Goal: Transaction & Acquisition: Download file/media

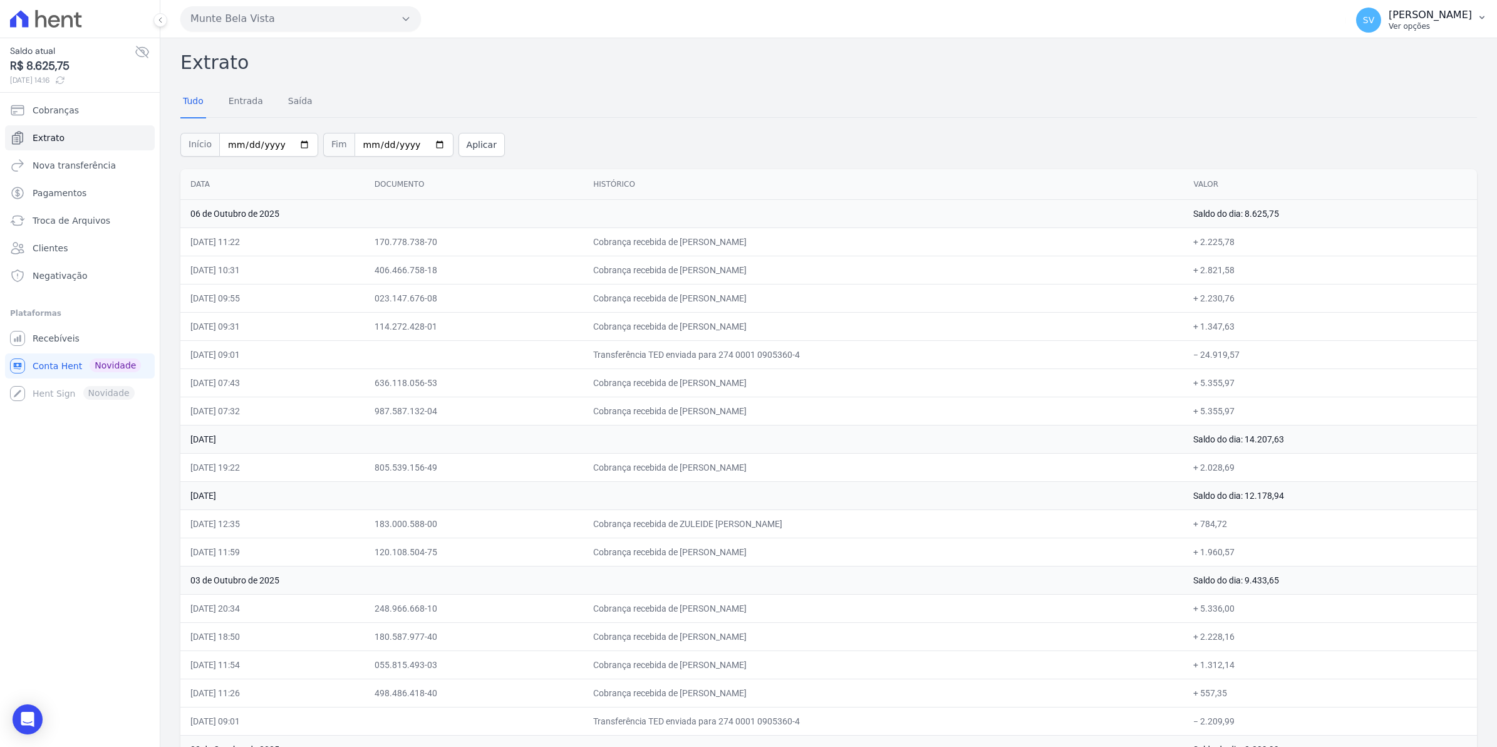
click at [1381, 24] on span "SV" at bounding box center [1368, 20] width 25 height 25
click at [53, 341] on span "Recebíveis" at bounding box center [56, 338] width 47 height 13
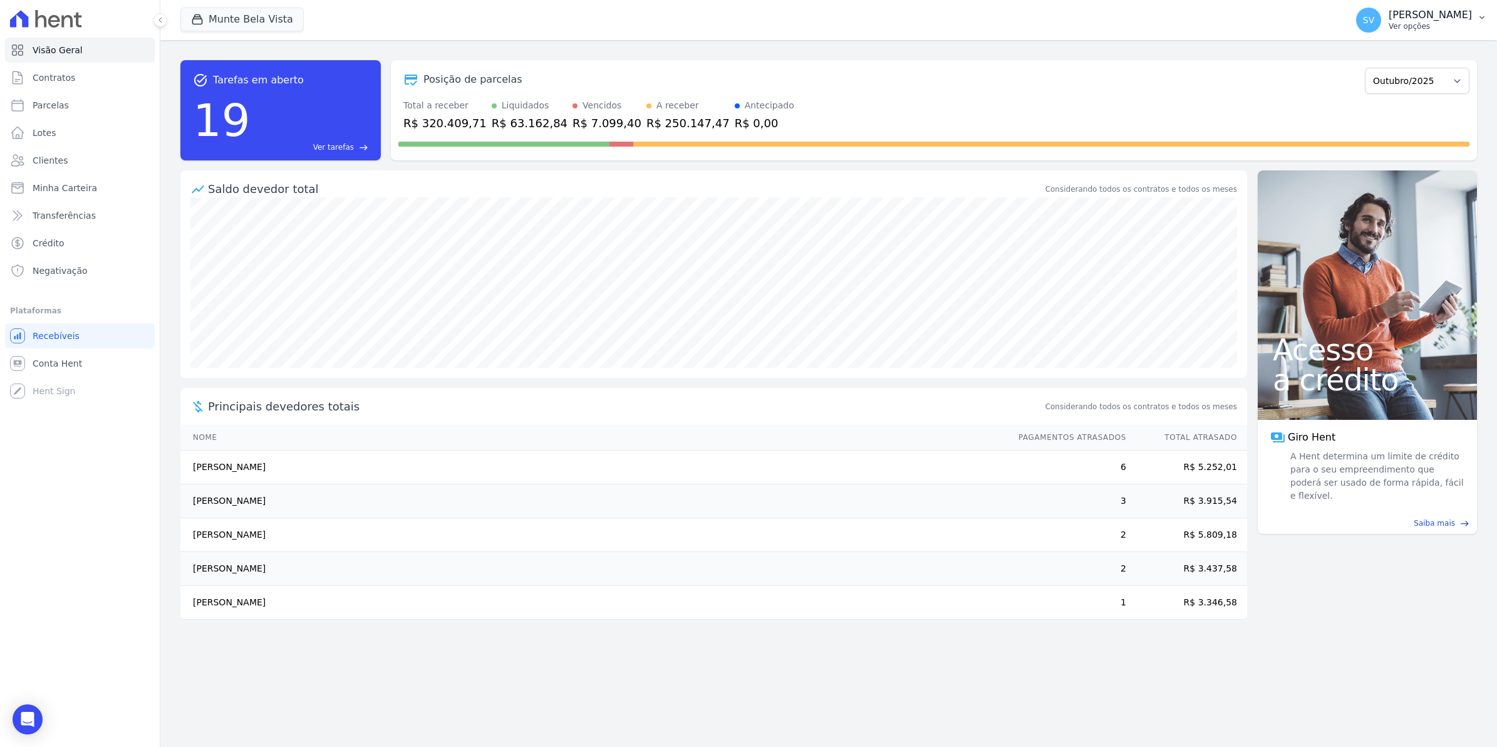
click at [1373, 24] on span "SV" at bounding box center [1368, 20] width 25 height 25
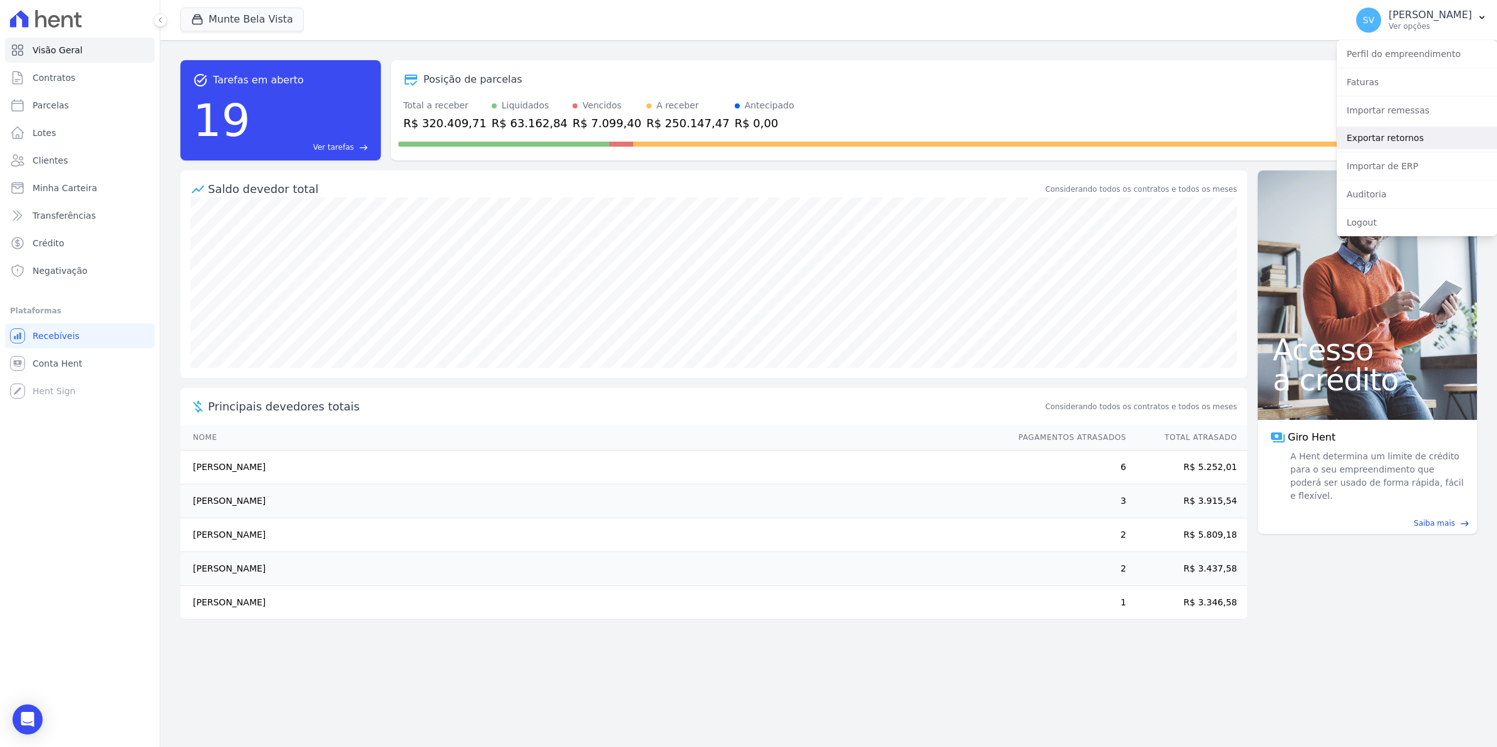
click at [1386, 142] on link "Exportar retornos" at bounding box center [1417, 138] width 160 height 23
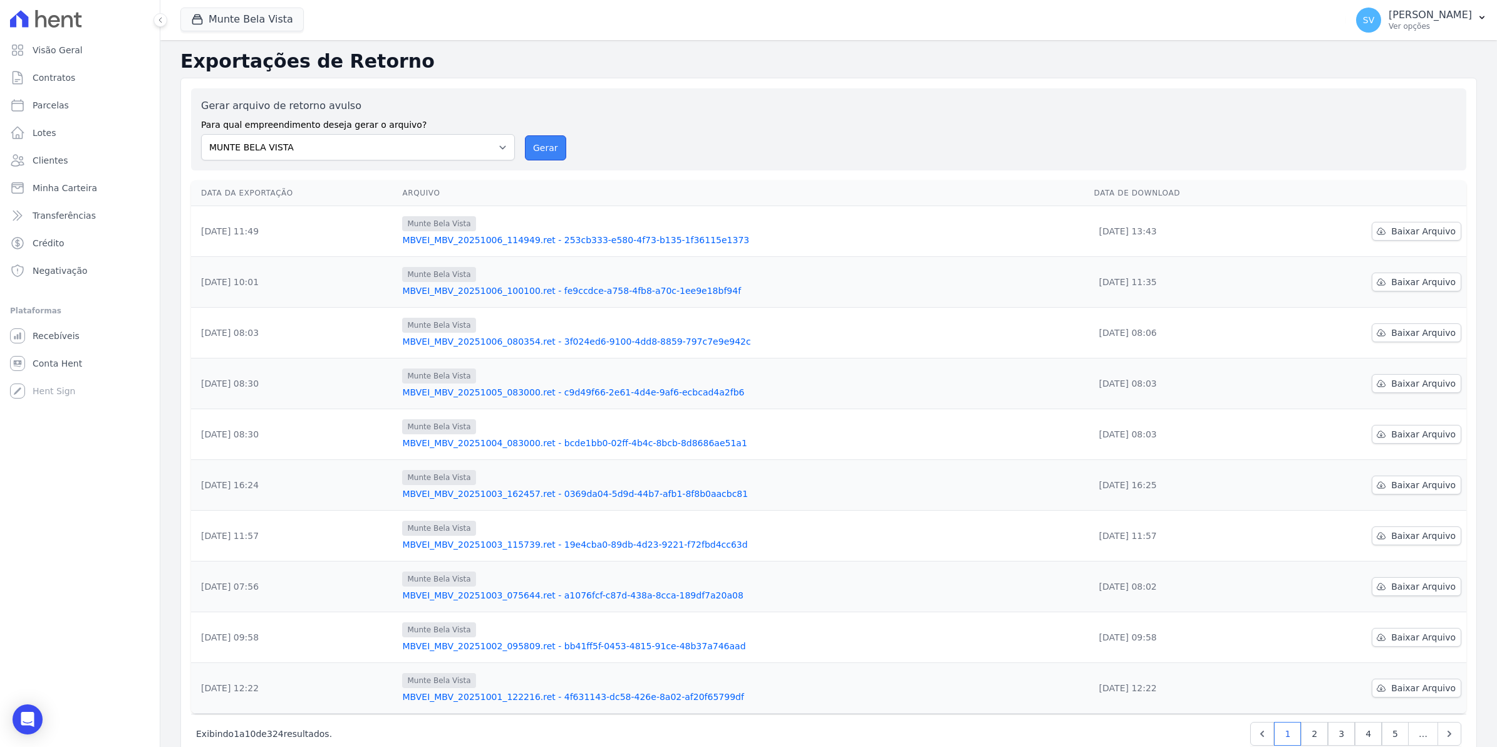
click at [537, 153] on button "Gerar" at bounding box center [545, 147] width 41 height 25
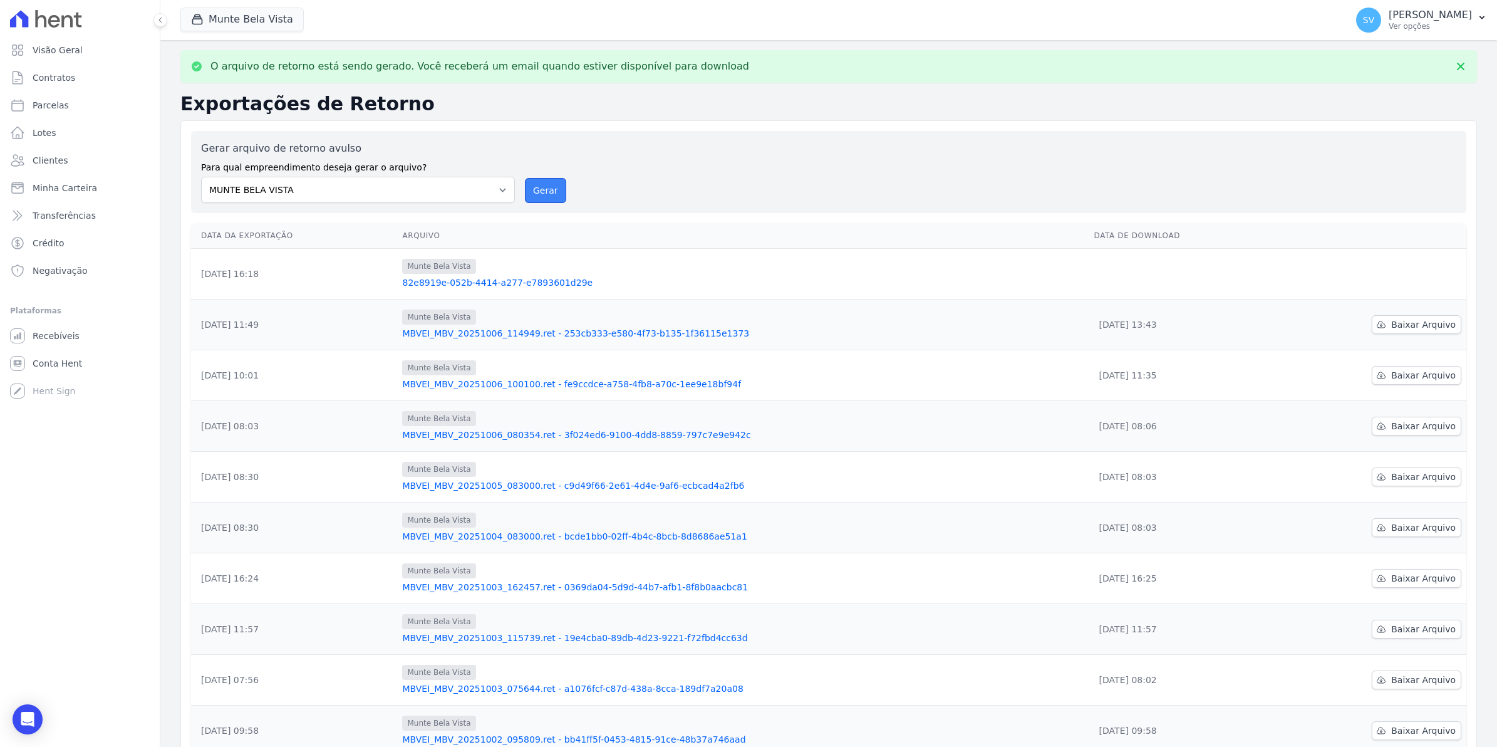
click at [544, 197] on button "Gerar" at bounding box center [545, 190] width 41 height 25
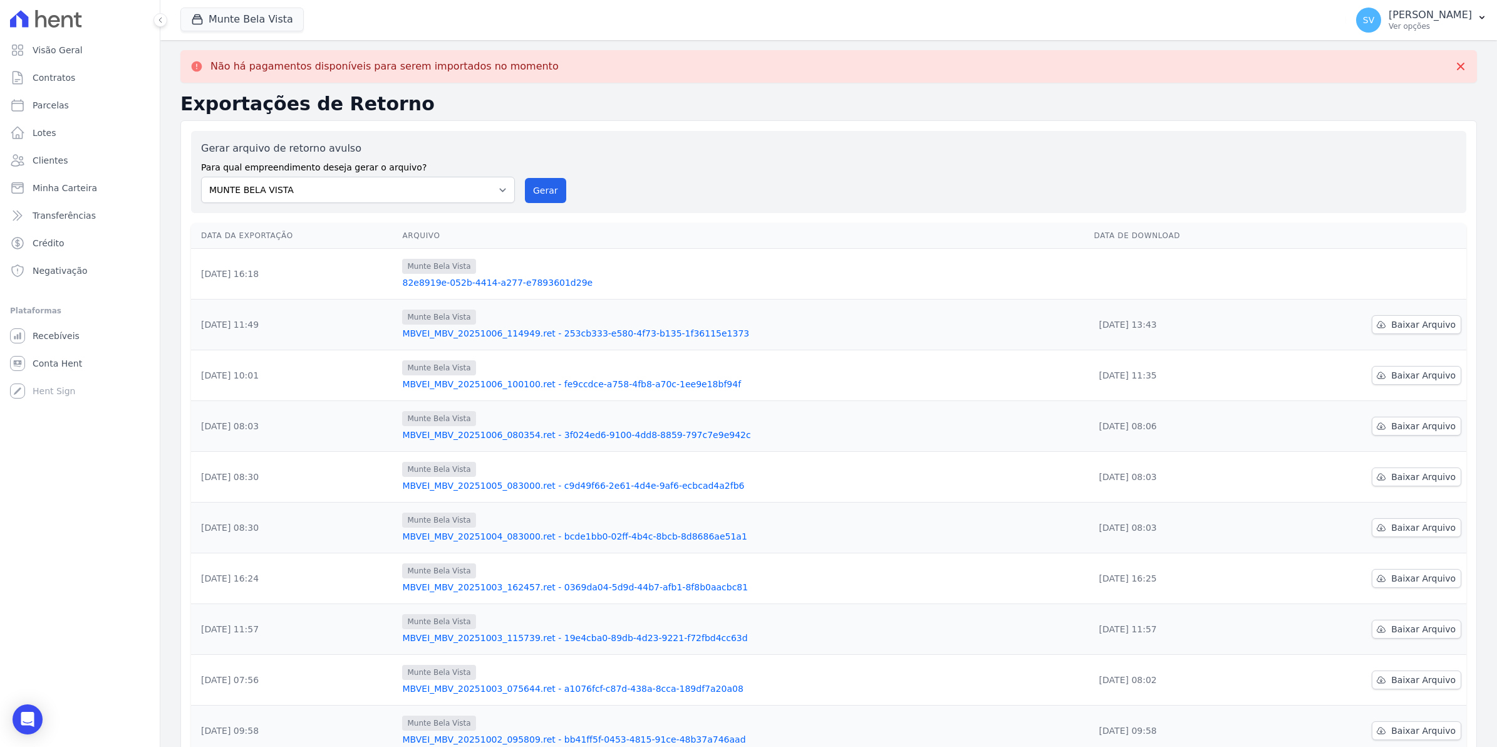
click at [871, 296] on td "Munte Bela Vista 82e8919e-052b-4414-a277-e7893601d29e" at bounding box center [743, 274] width 692 height 51
click at [73, 330] on span "Recebíveis" at bounding box center [56, 336] width 47 height 13
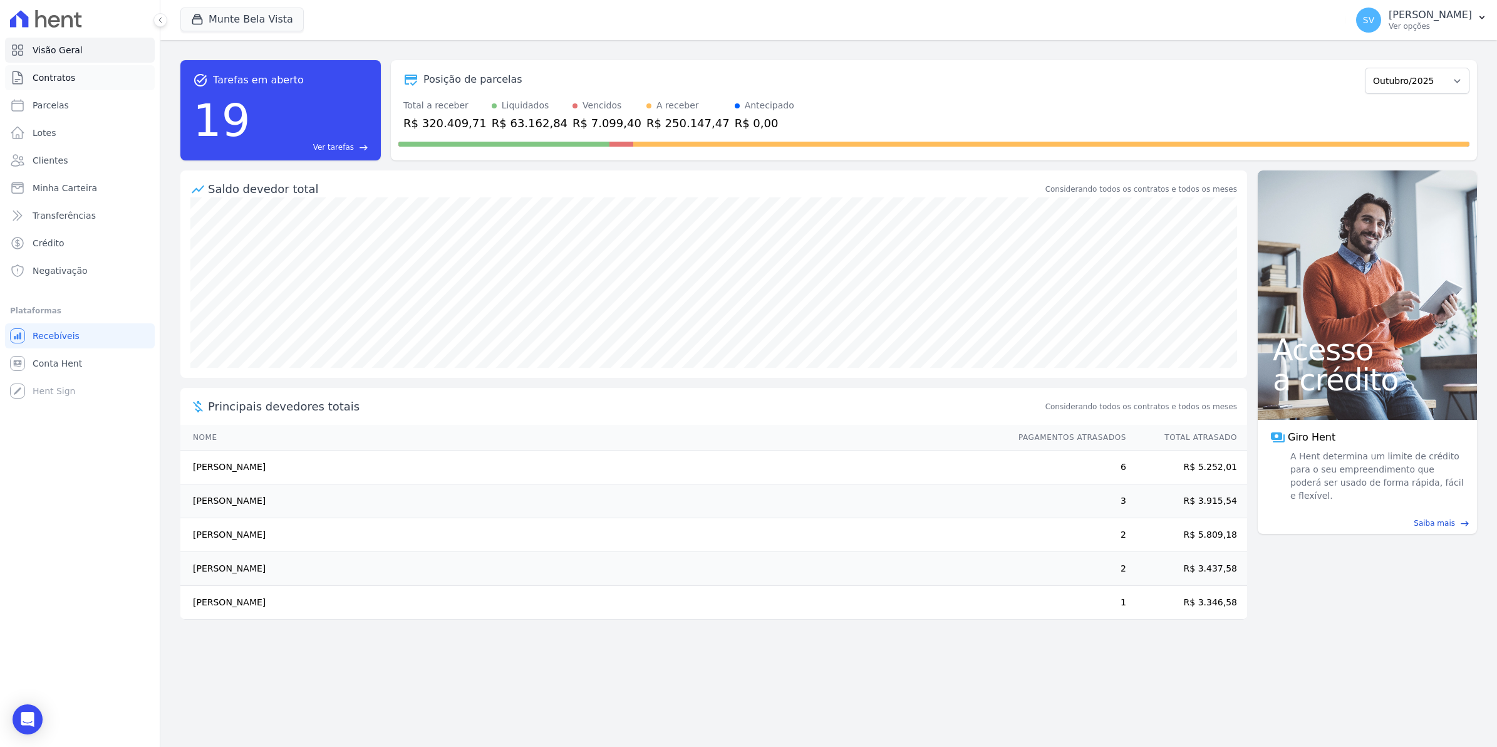
click at [58, 83] on span "Contratos" at bounding box center [54, 77] width 43 height 13
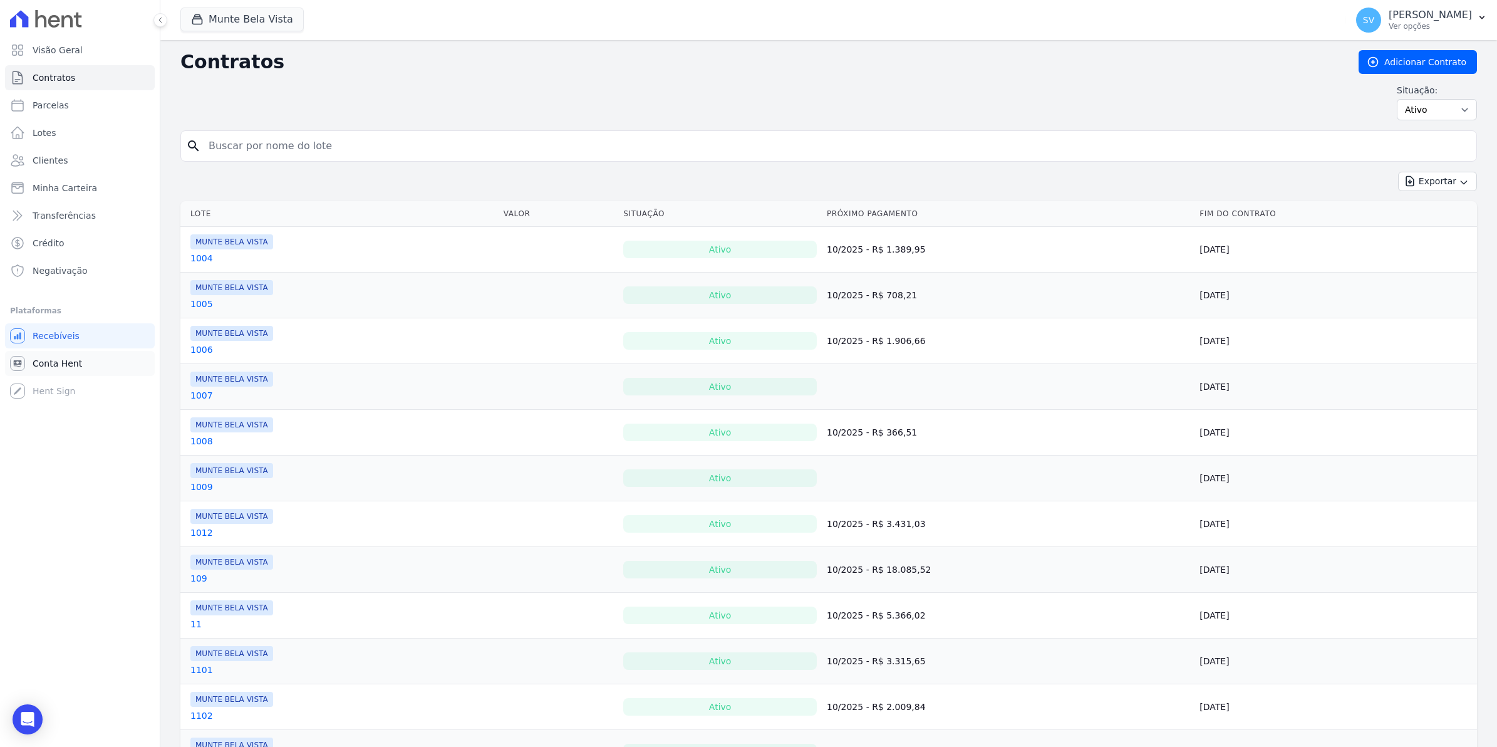
click at [50, 364] on span "Conta Hent" at bounding box center [57, 363] width 49 height 13
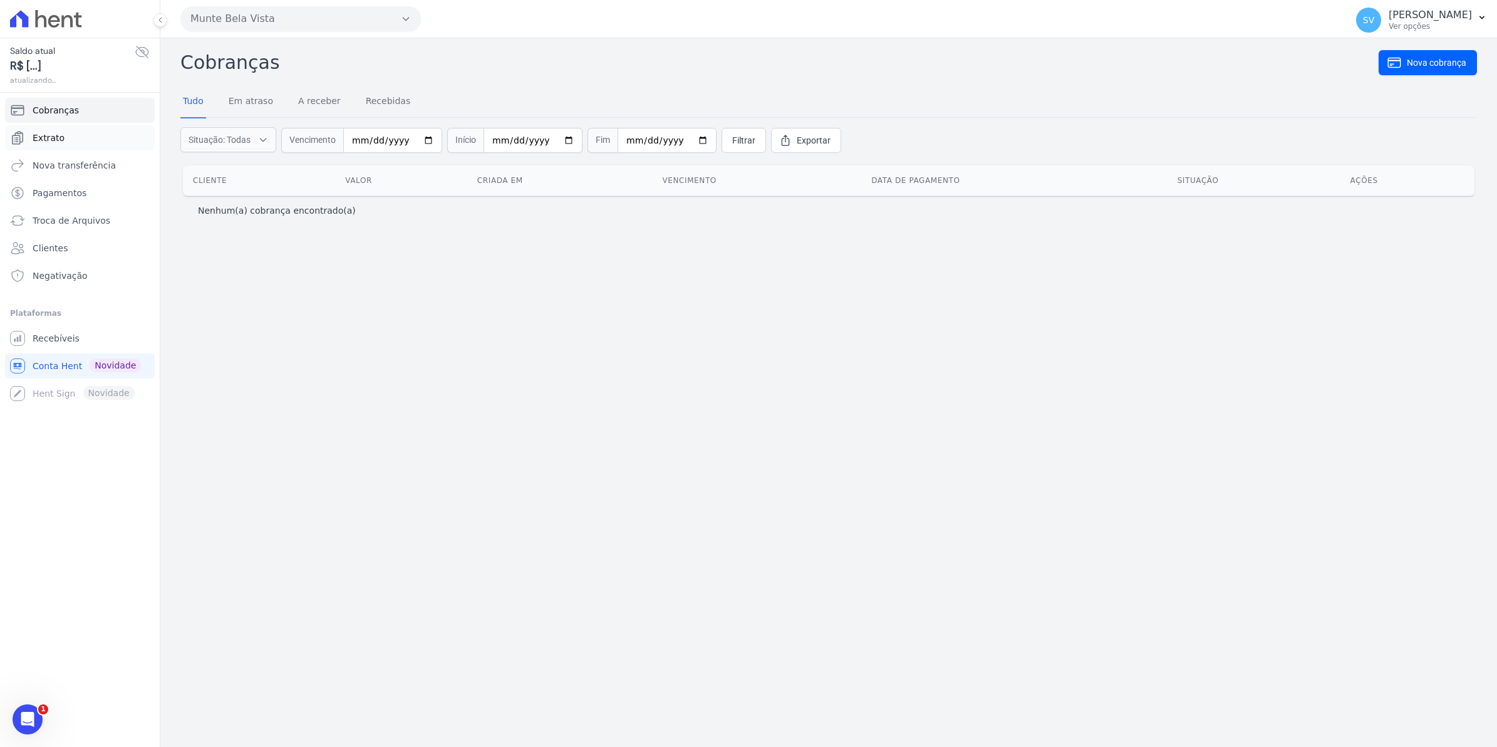
click at [68, 135] on link "Extrato" at bounding box center [80, 137] width 150 height 25
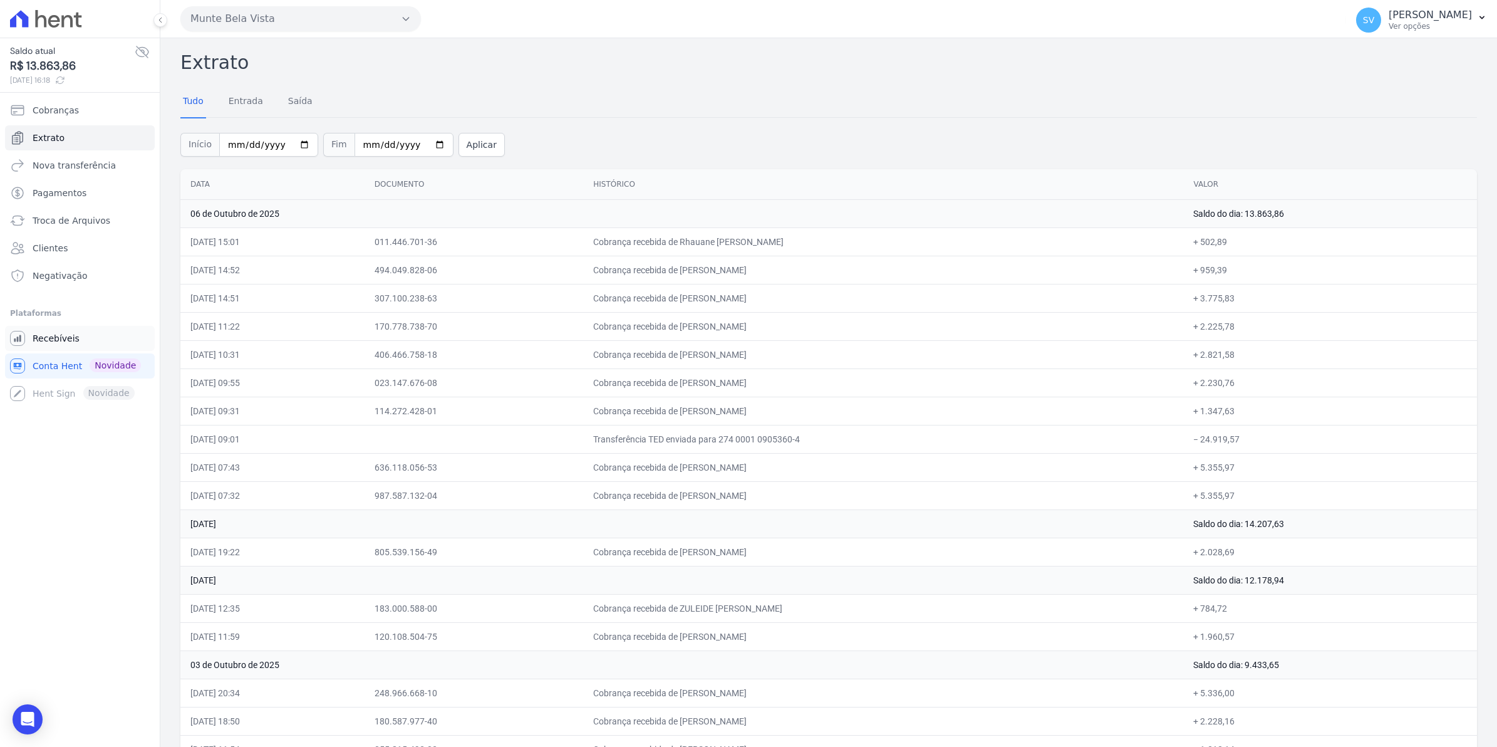
click at [80, 340] on link "Recebíveis" at bounding box center [80, 338] width 150 height 25
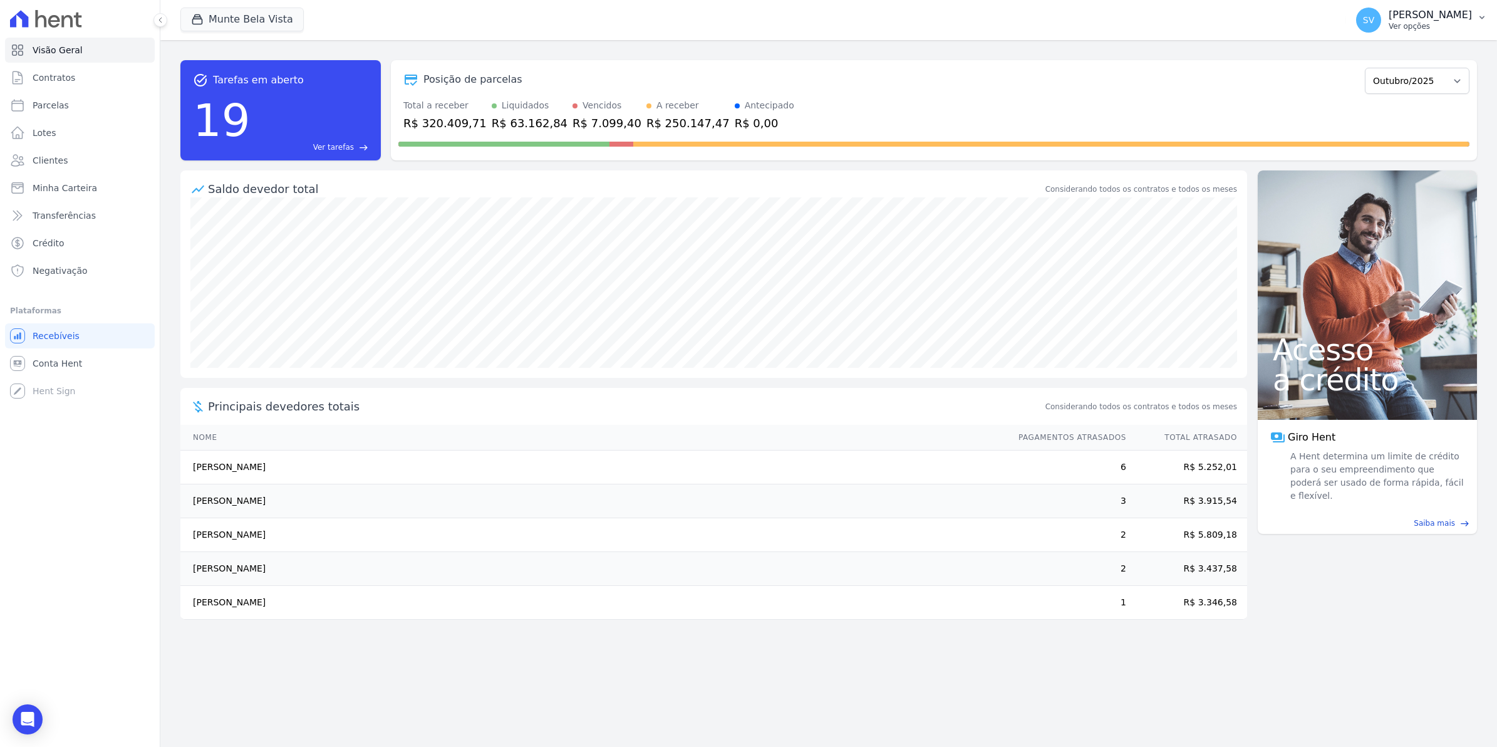
click at [1376, 21] on span "SV" at bounding box center [1368, 20] width 25 height 25
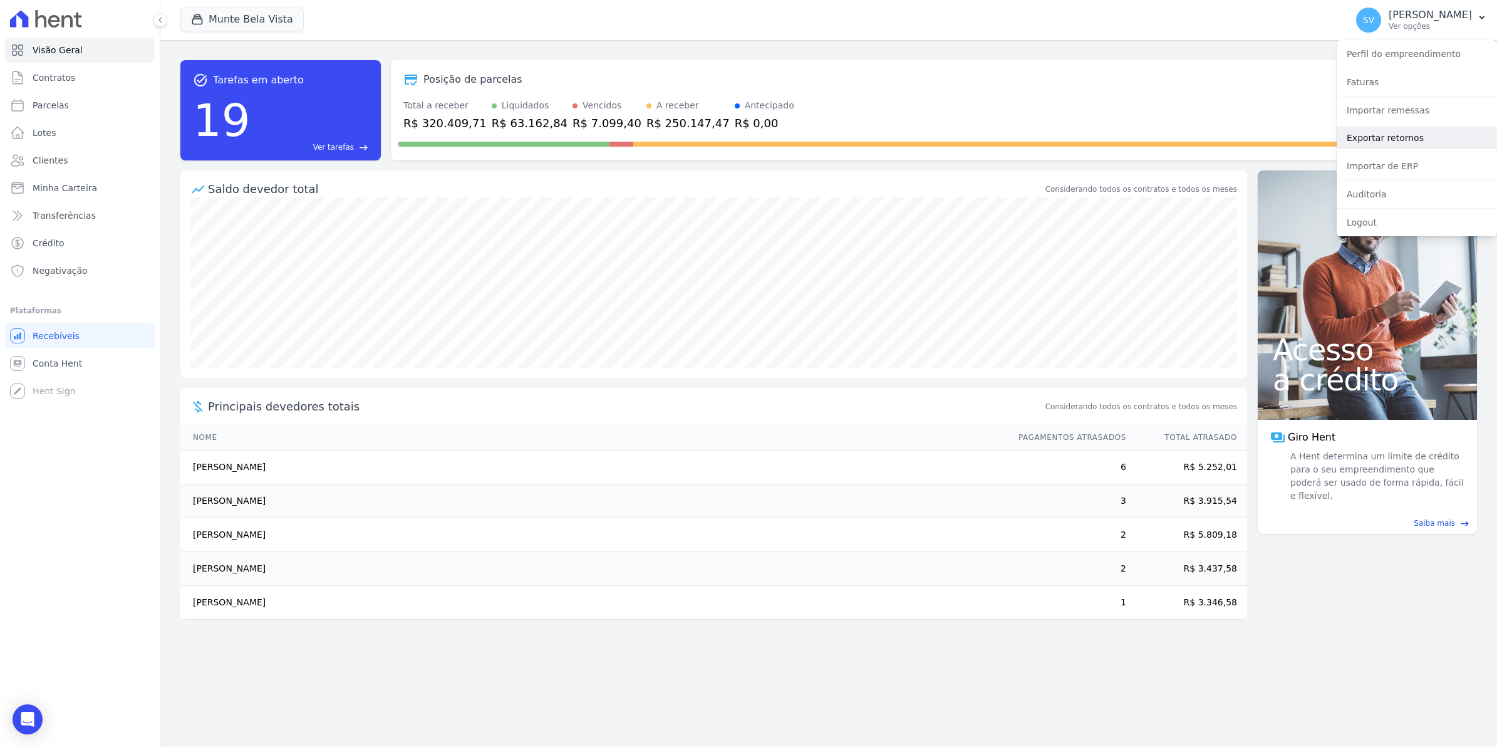
click at [1380, 141] on link "Exportar retornos" at bounding box center [1417, 138] width 160 height 23
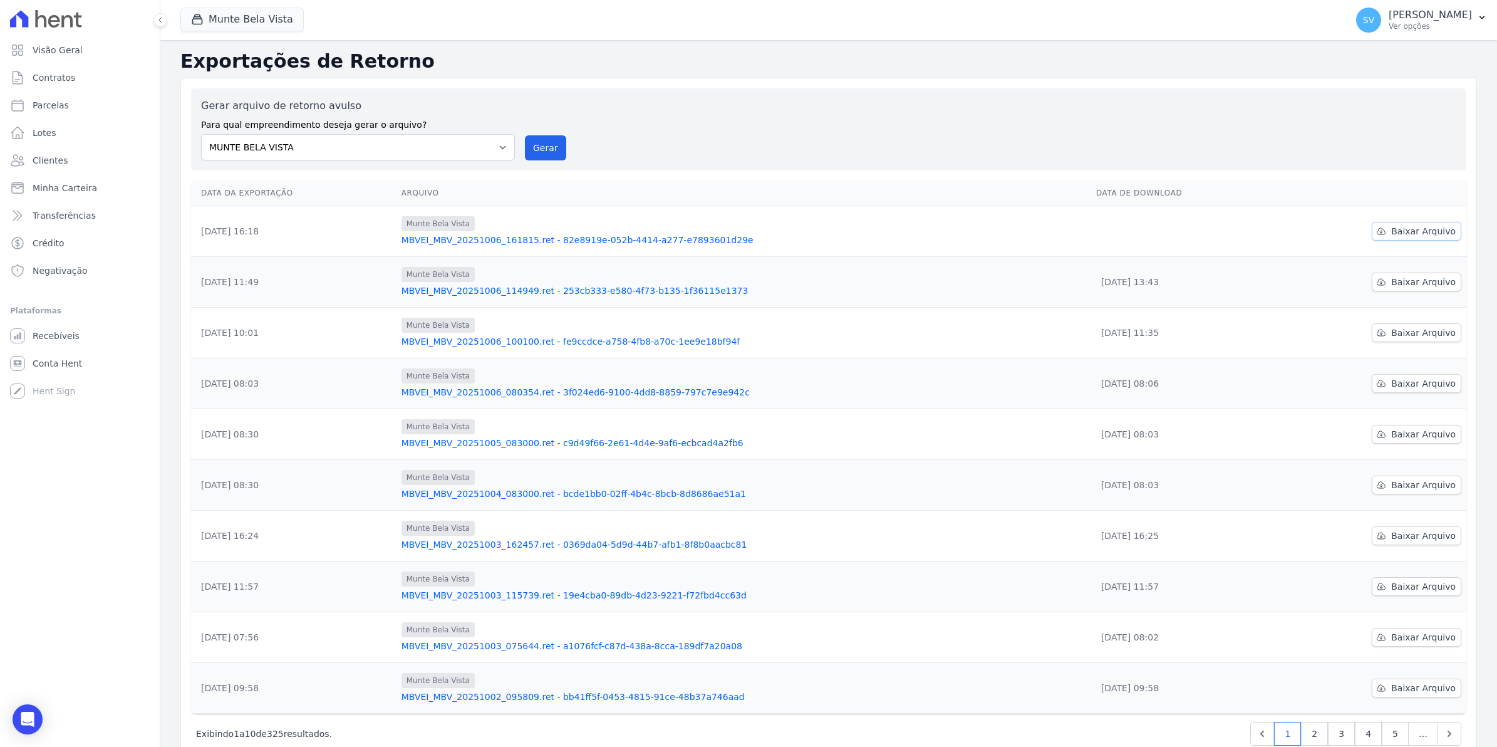
click at [1422, 233] on span "Baixar Arquivo" at bounding box center [1424, 231] width 65 height 13
click at [69, 358] on span "Conta Hent" at bounding box center [57, 363] width 49 height 13
click at [55, 77] on span "Contratos" at bounding box center [54, 77] width 43 height 13
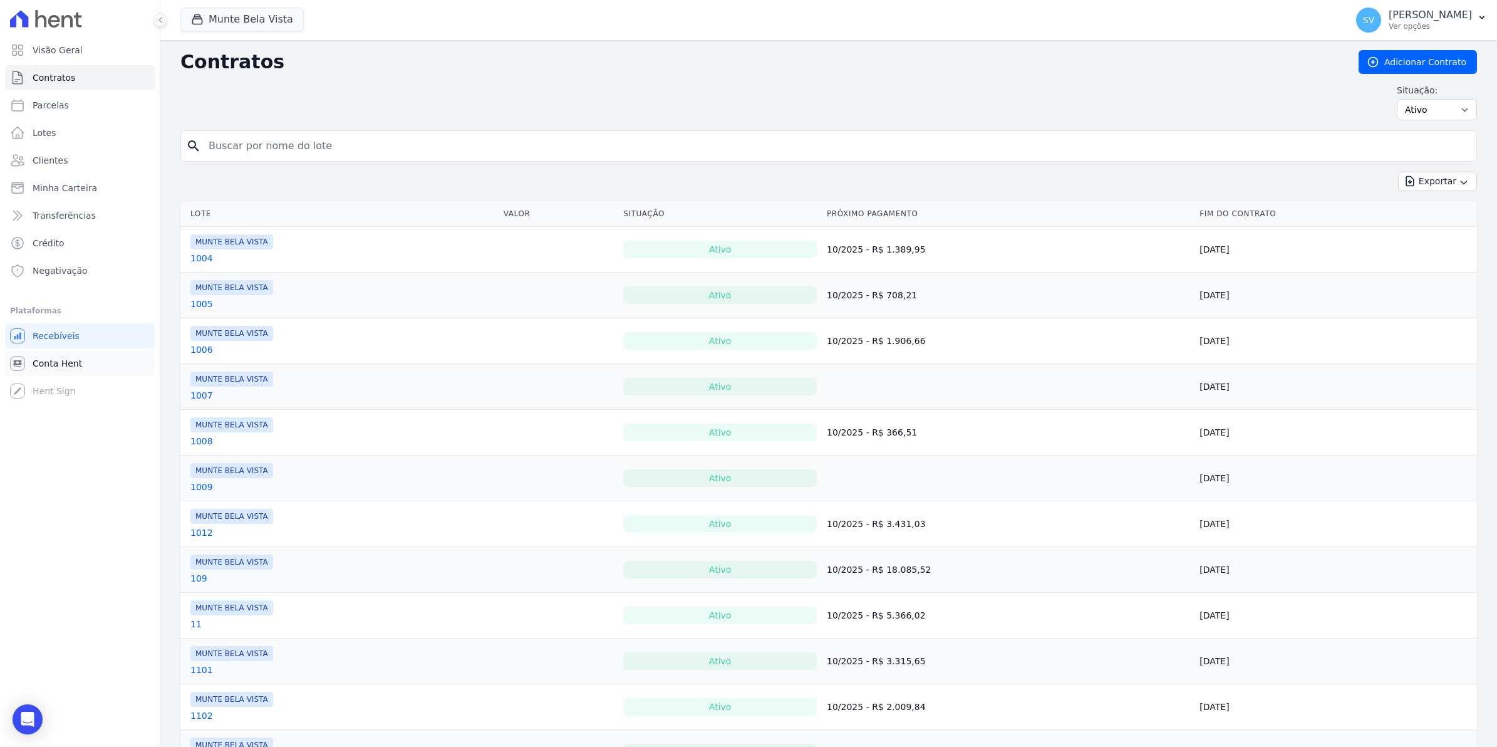
click at [80, 367] on link "Conta Hent" at bounding box center [80, 363] width 150 height 25
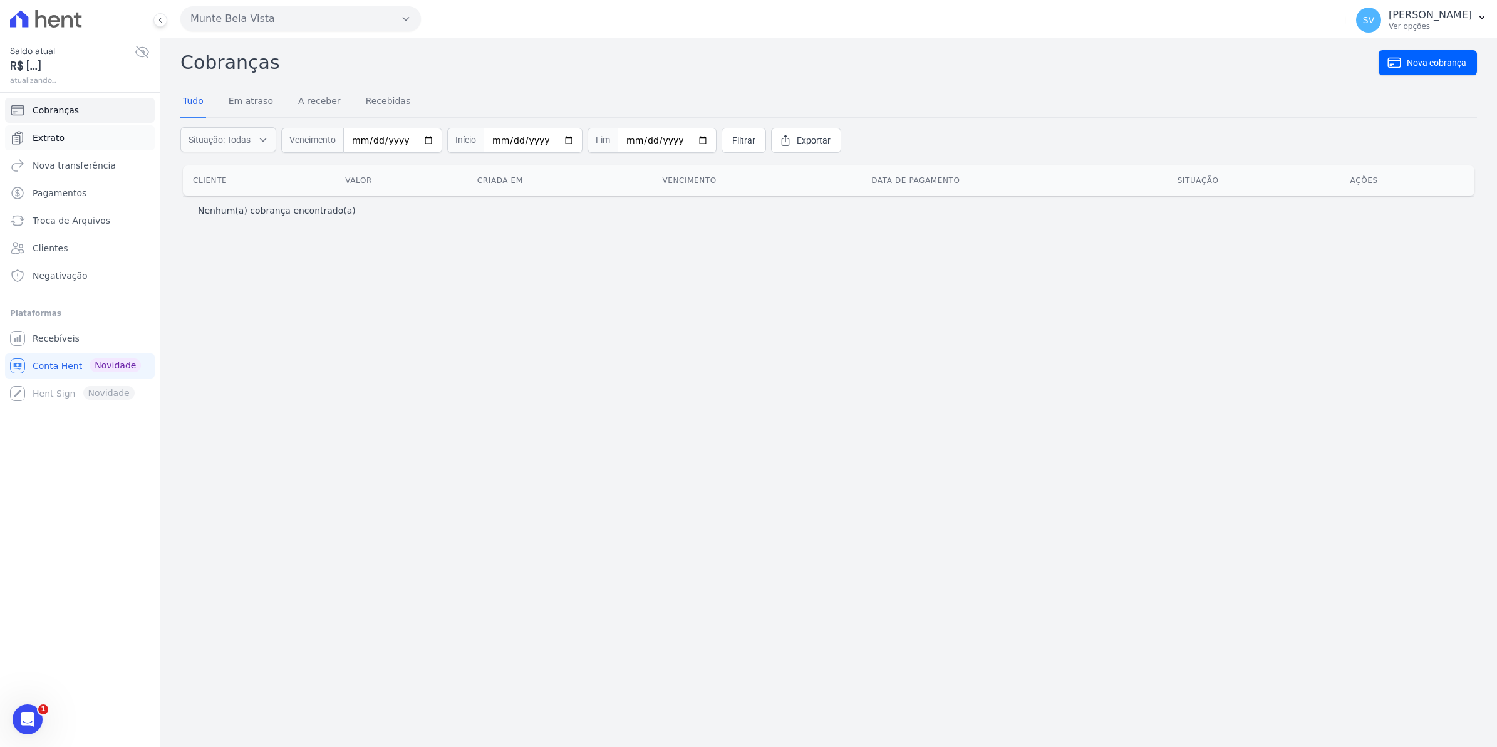
click at [63, 130] on link "Extrato" at bounding box center [80, 137] width 150 height 25
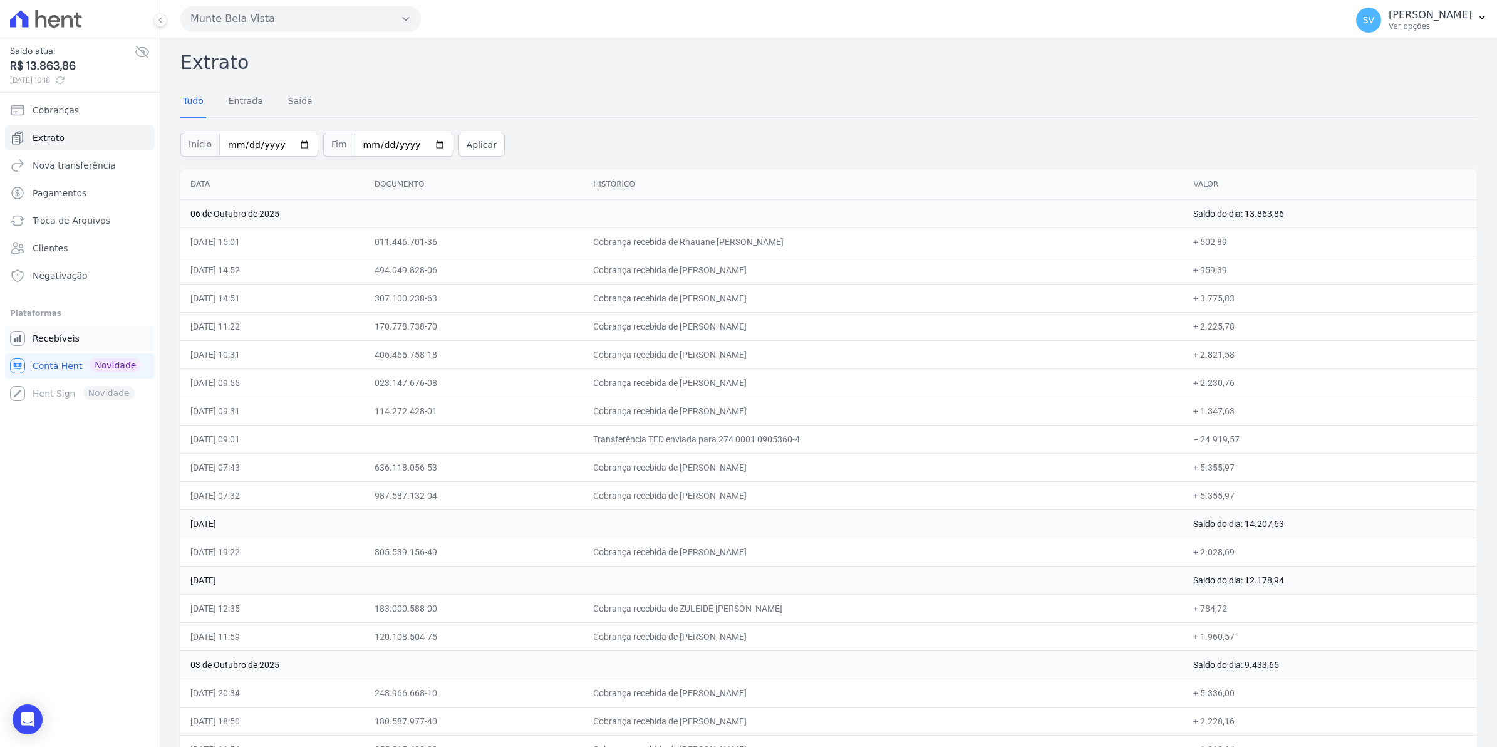
click at [48, 343] on span "Recebíveis" at bounding box center [56, 338] width 47 height 13
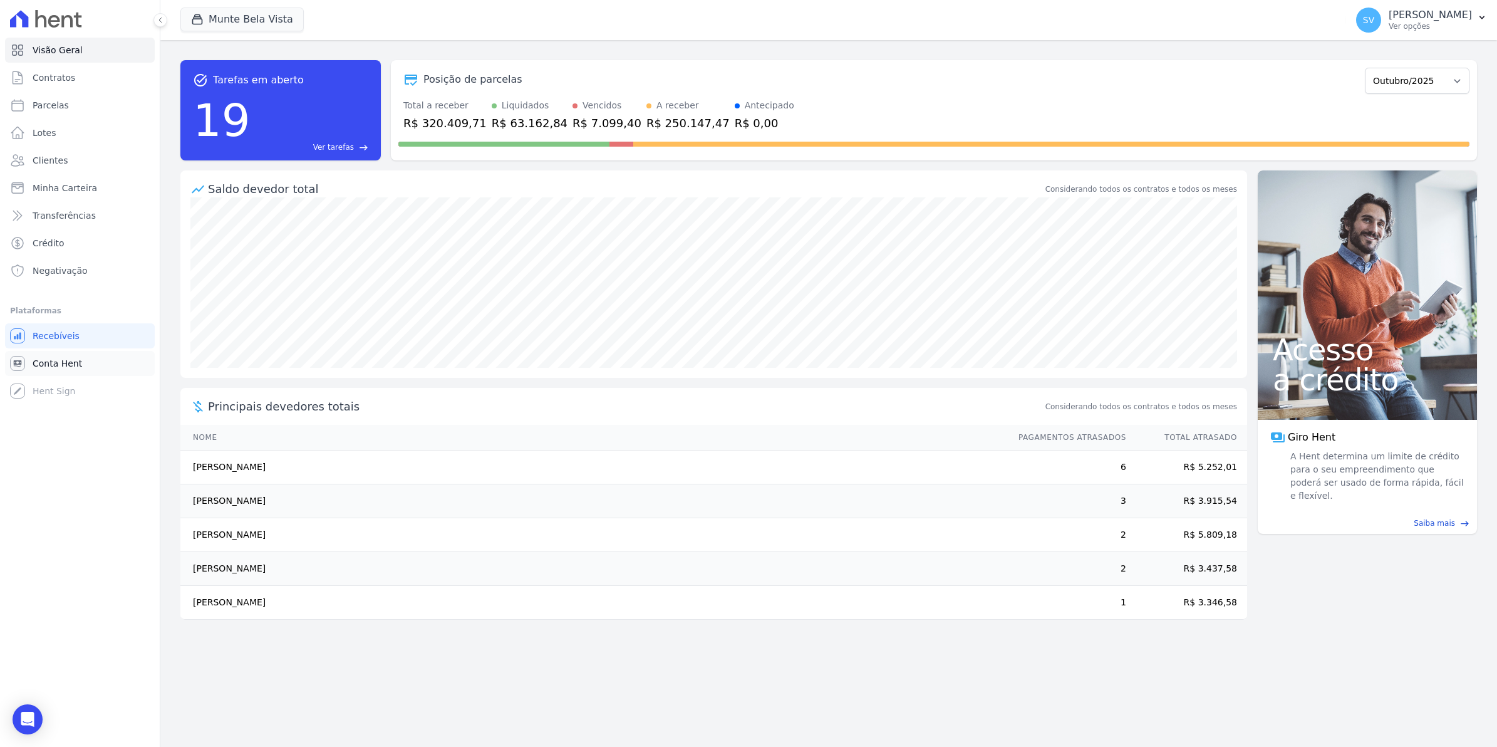
click at [39, 362] on span "Conta Hent" at bounding box center [57, 363] width 49 height 13
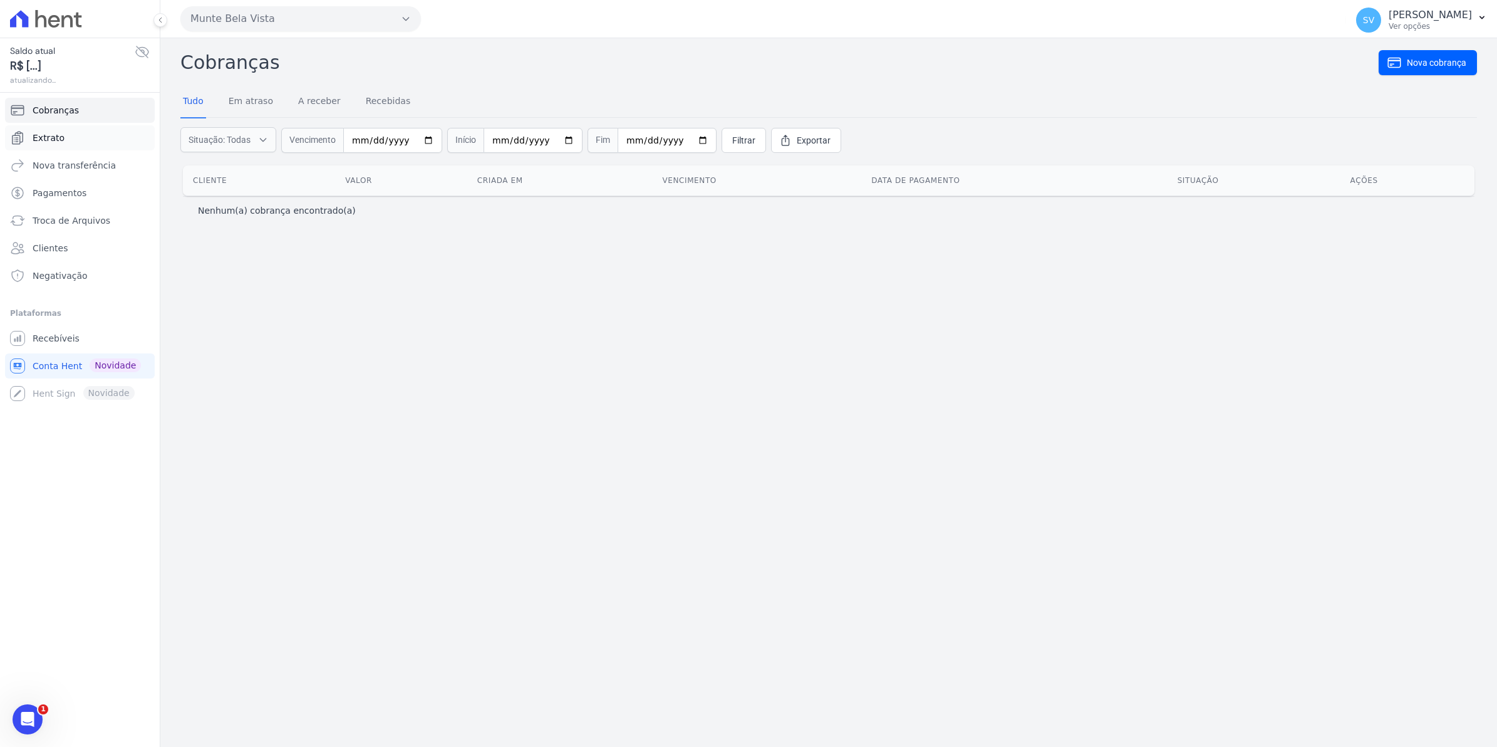
click at [53, 137] on span "Extrato" at bounding box center [49, 138] width 32 height 13
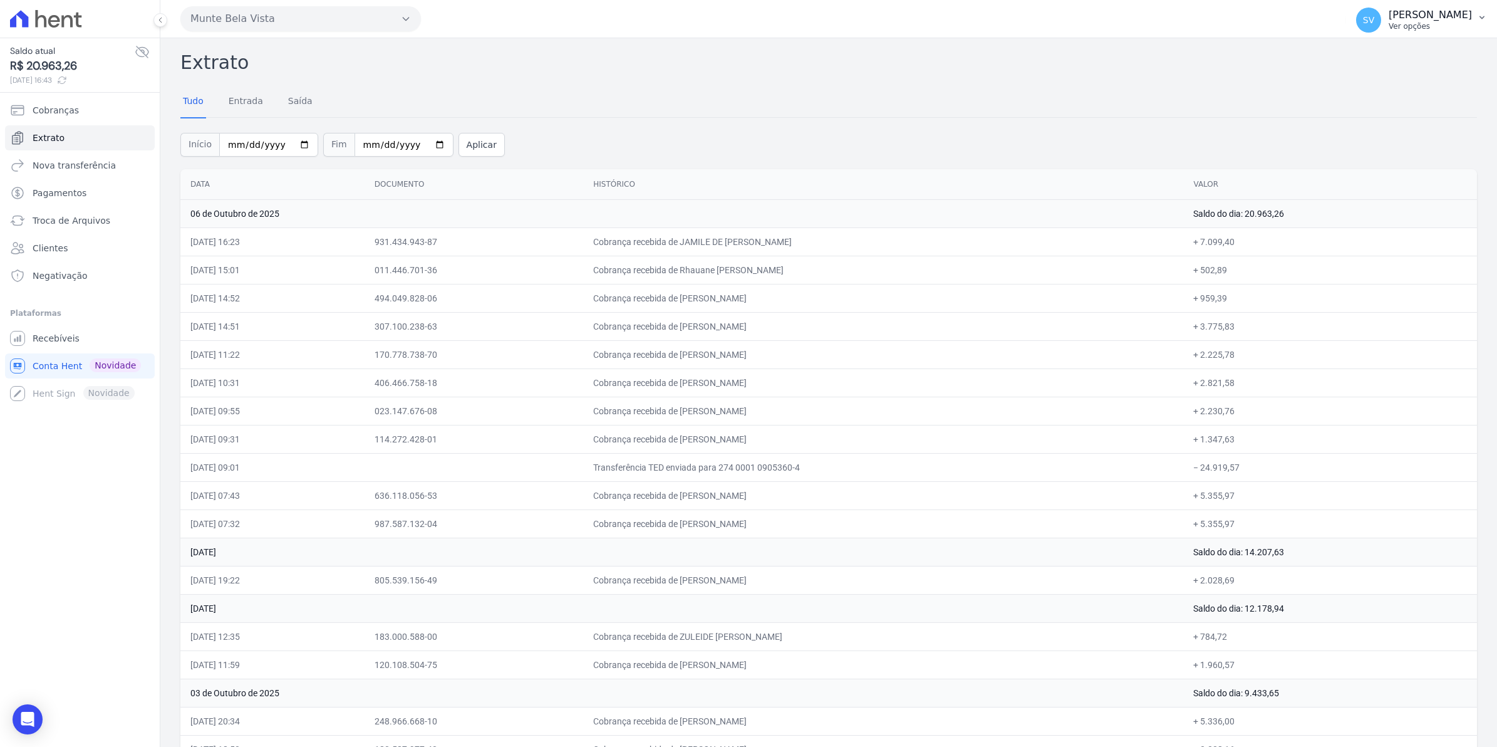
click at [1375, 16] on span "SV" at bounding box center [1368, 20] width 11 height 9
click at [53, 343] on span "Recebíveis" at bounding box center [56, 338] width 47 height 13
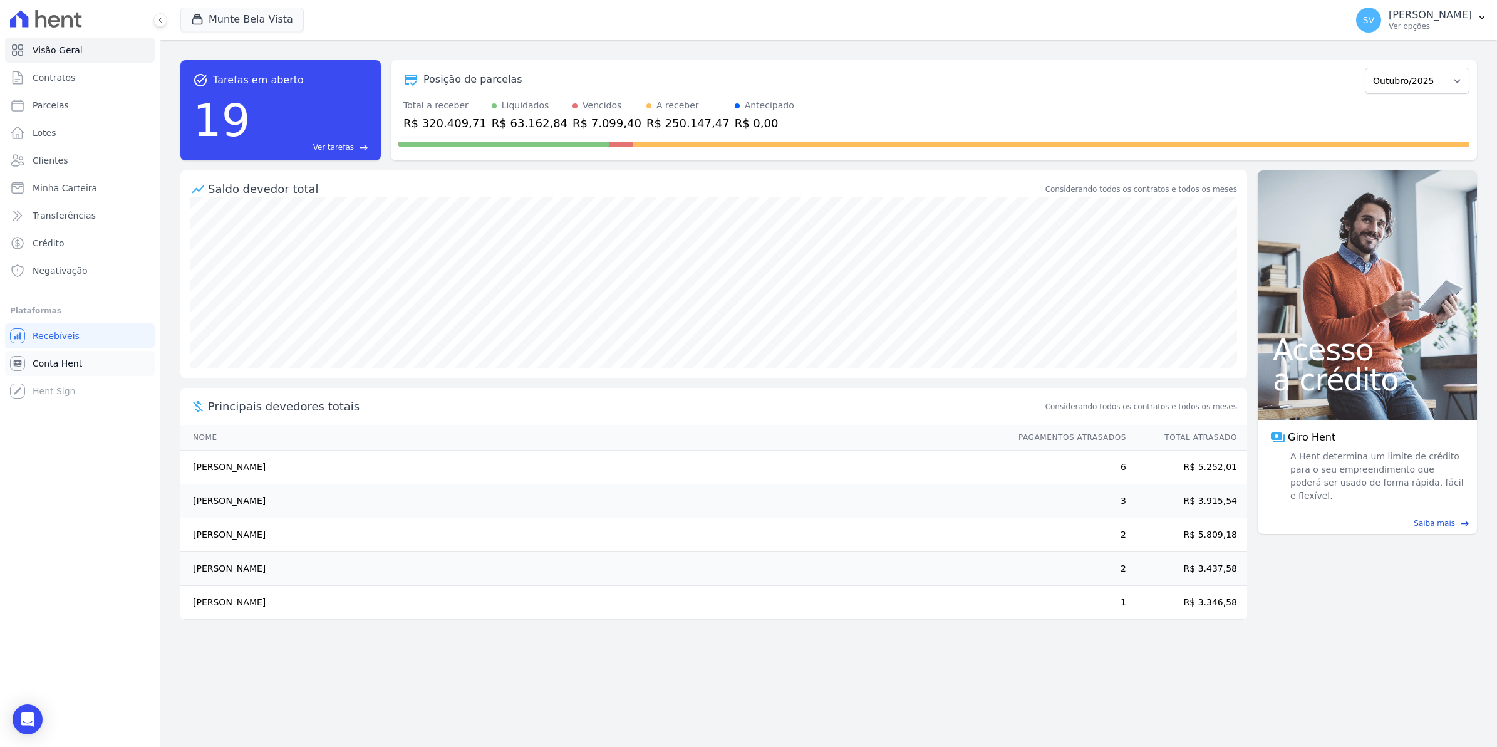
click at [56, 368] on span "Conta Hent" at bounding box center [57, 363] width 49 height 13
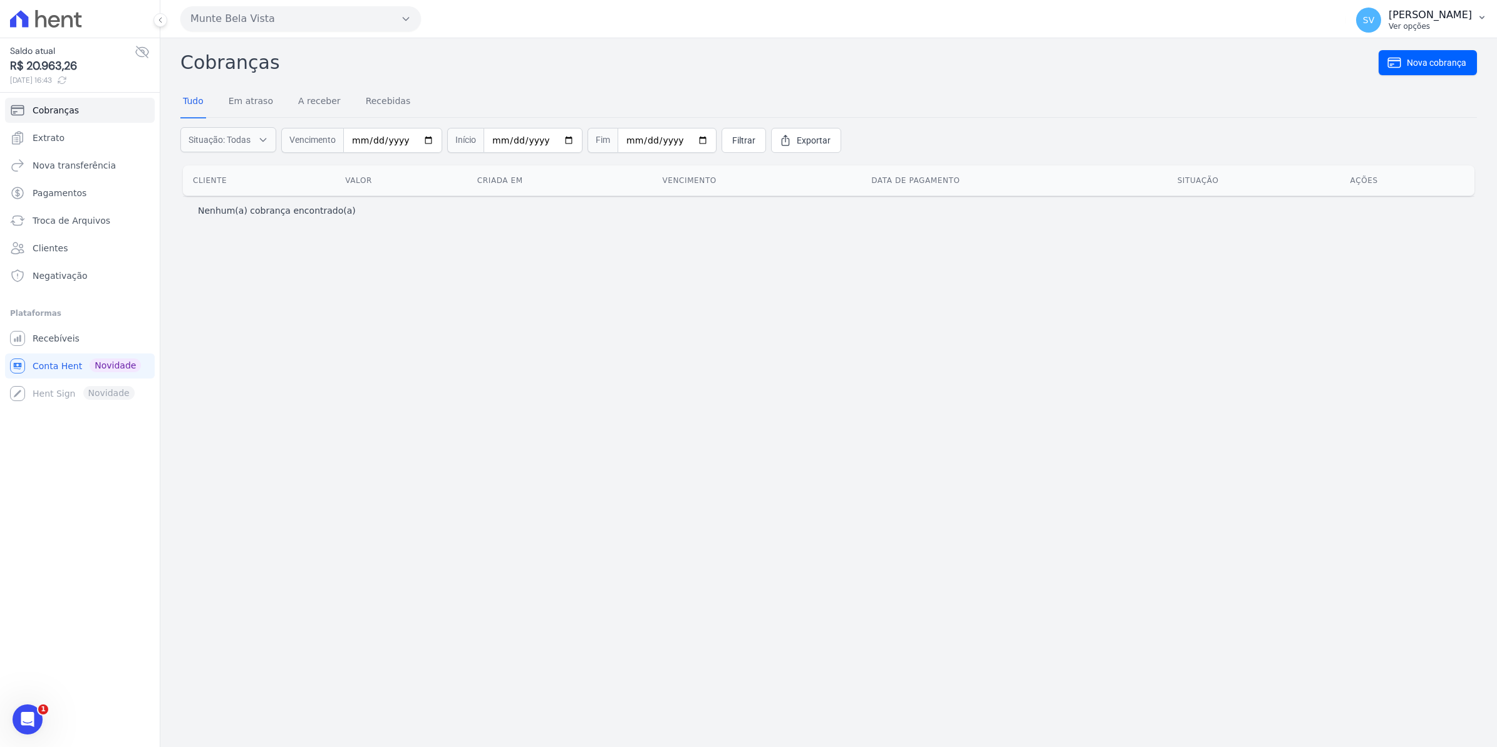
click at [1381, 26] on span "SV" at bounding box center [1368, 20] width 25 height 25
click at [47, 343] on span "Recebíveis" at bounding box center [56, 338] width 47 height 13
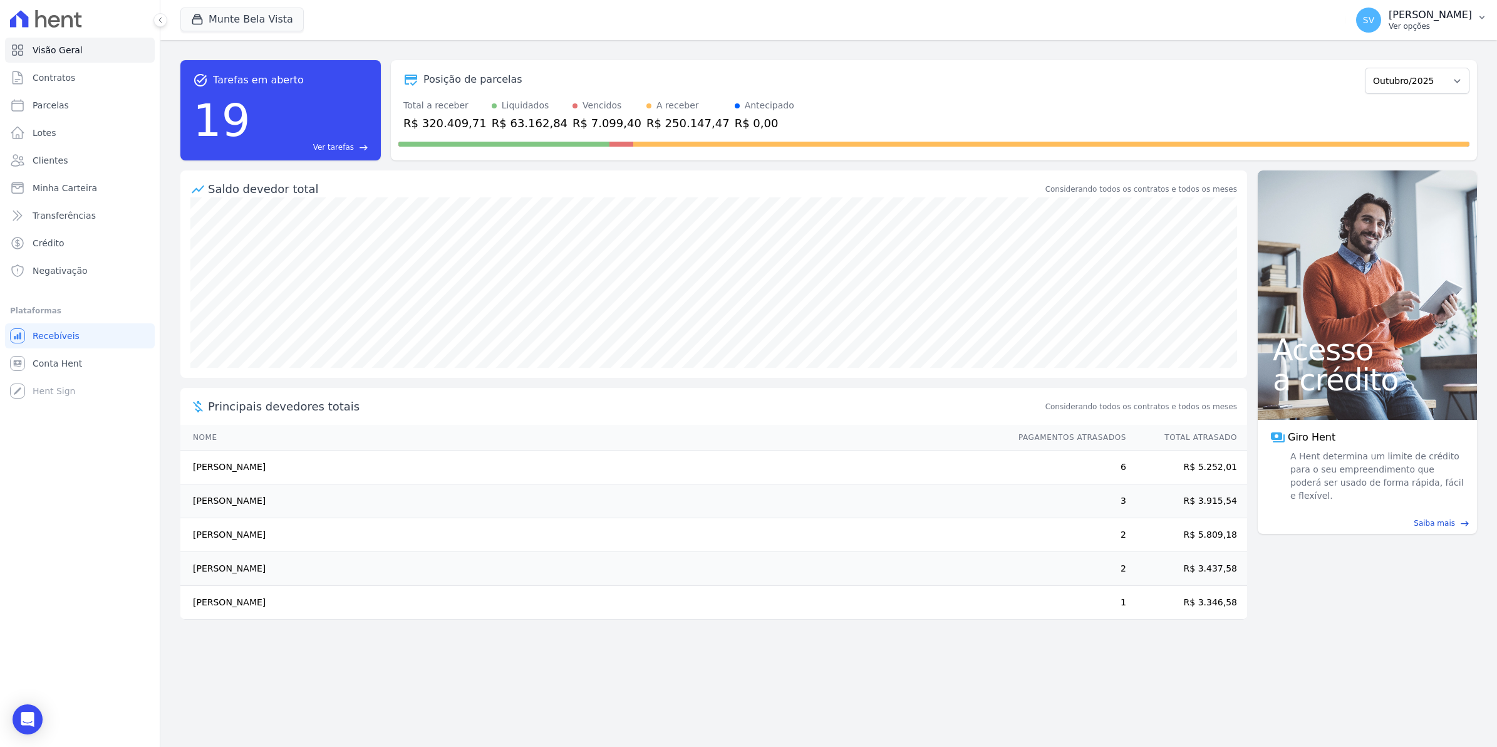
click at [1380, 10] on span "SV" at bounding box center [1368, 20] width 25 height 25
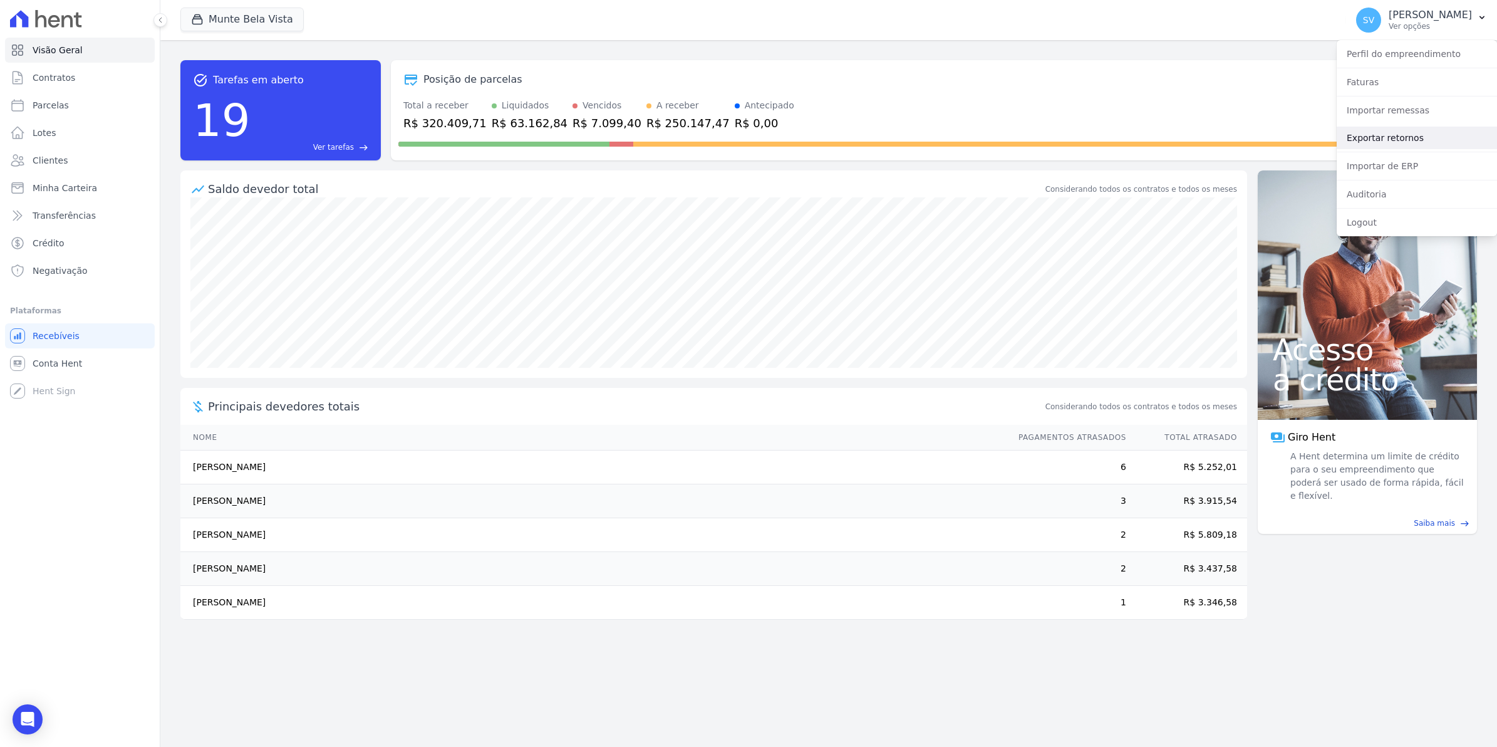
click at [1363, 139] on link "Exportar retornos" at bounding box center [1417, 138] width 160 height 23
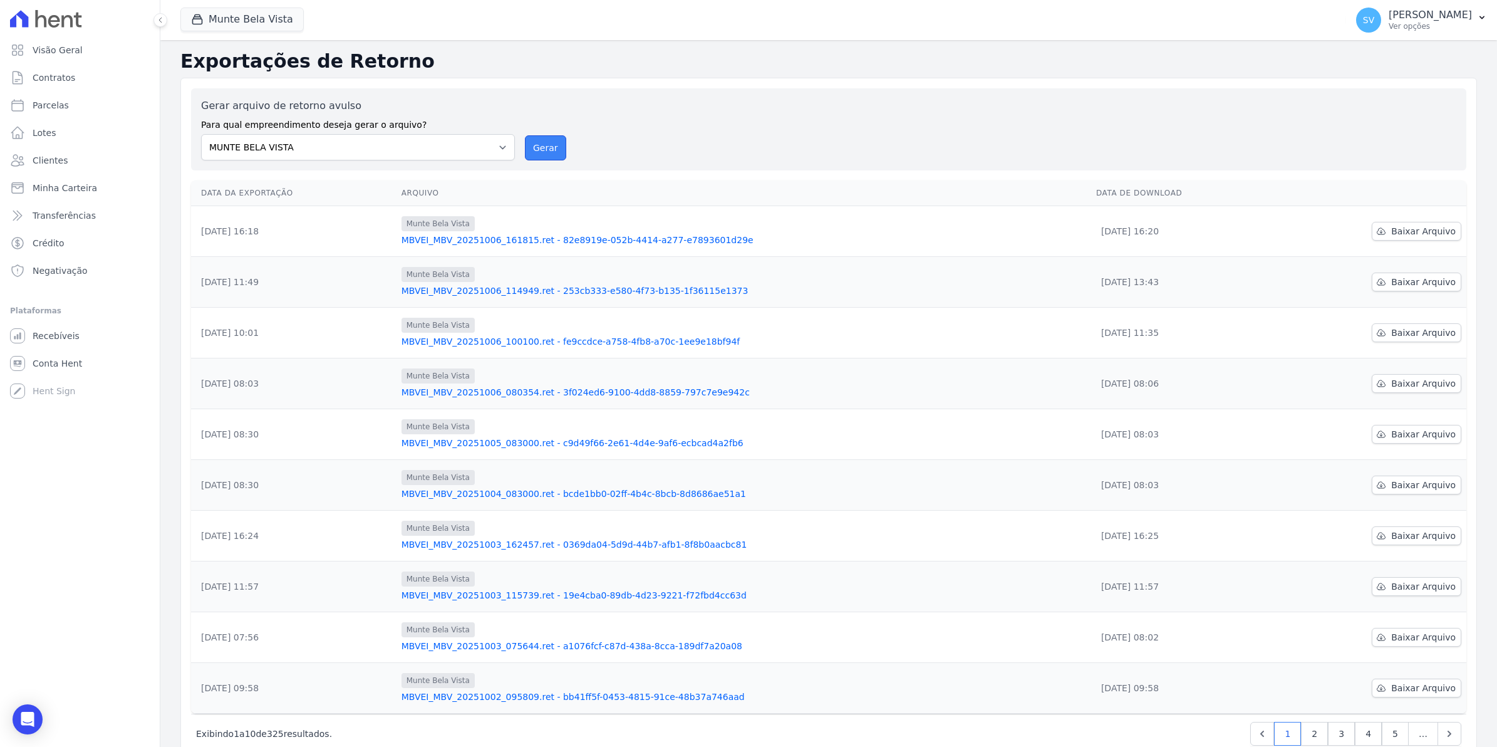
click at [554, 145] on button "Gerar" at bounding box center [545, 147] width 41 height 25
click at [539, 143] on button "Gerar" at bounding box center [545, 147] width 41 height 25
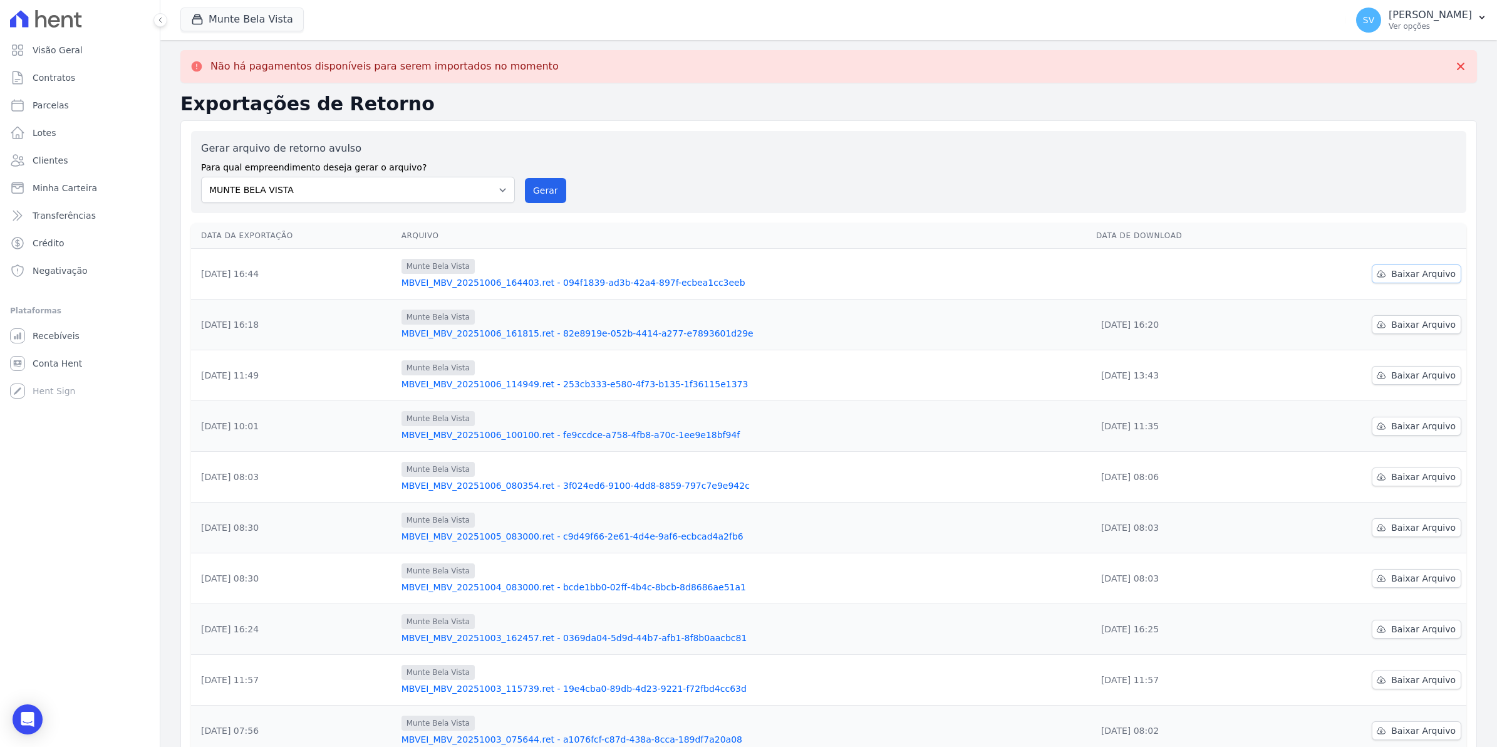
click at [1411, 278] on span "Baixar Arquivo" at bounding box center [1424, 274] width 65 height 13
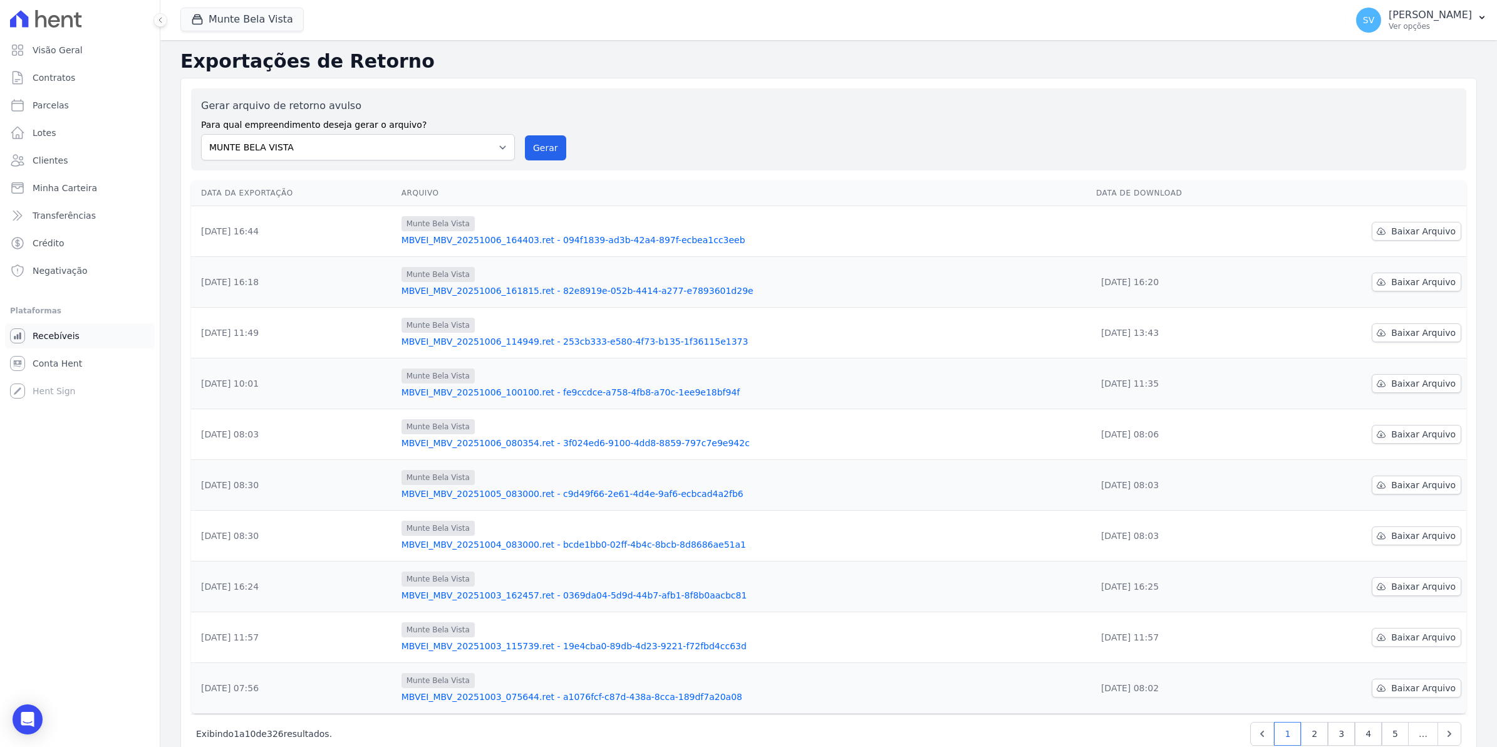
click at [61, 345] on link "Recebíveis" at bounding box center [80, 335] width 150 height 25
click at [69, 368] on div "Você não possui Hent Sign ativado. Para saber mais, fale com a equipe Hent." at bounding box center [144, 393] width 155 height 51
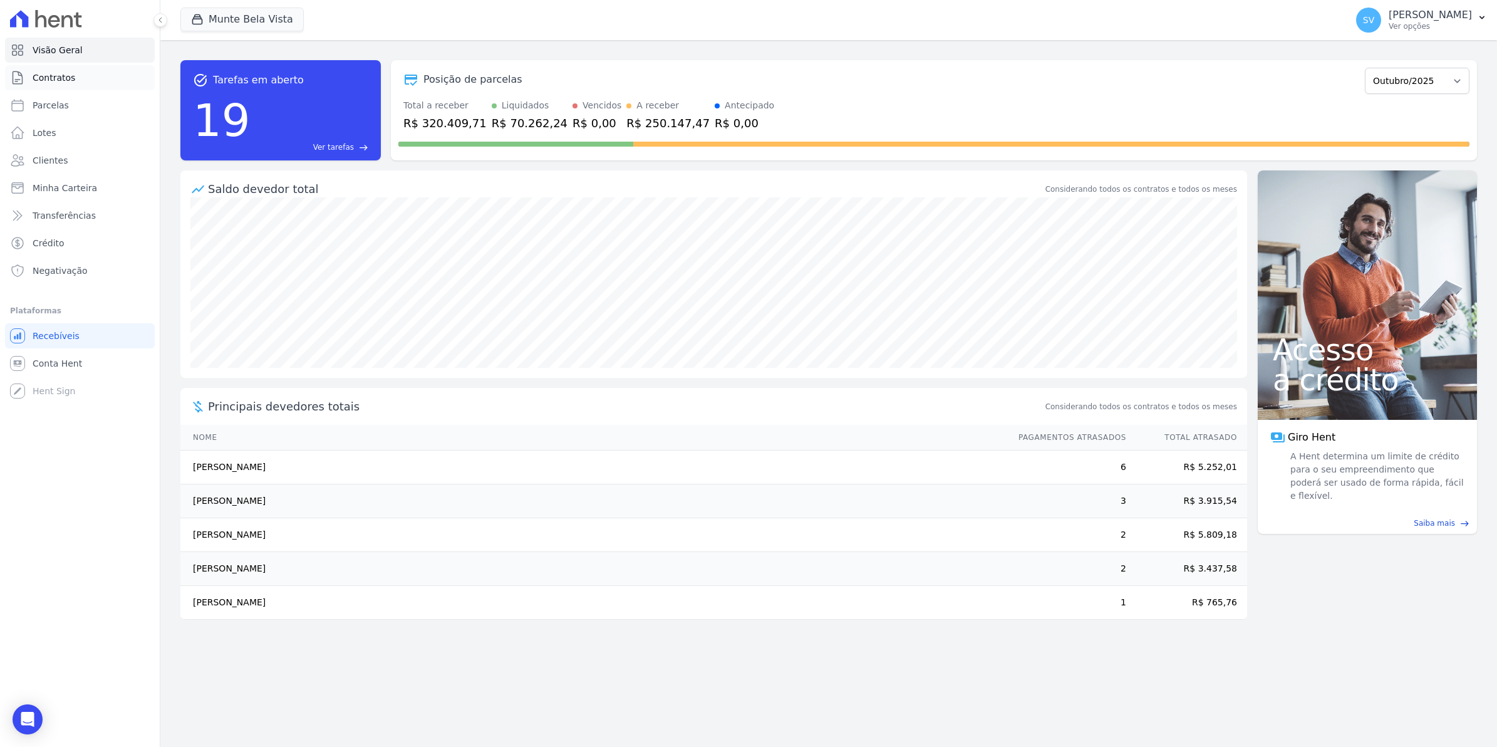
click at [55, 83] on span "Contratos" at bounding box center [54, 77] width 43 height 13
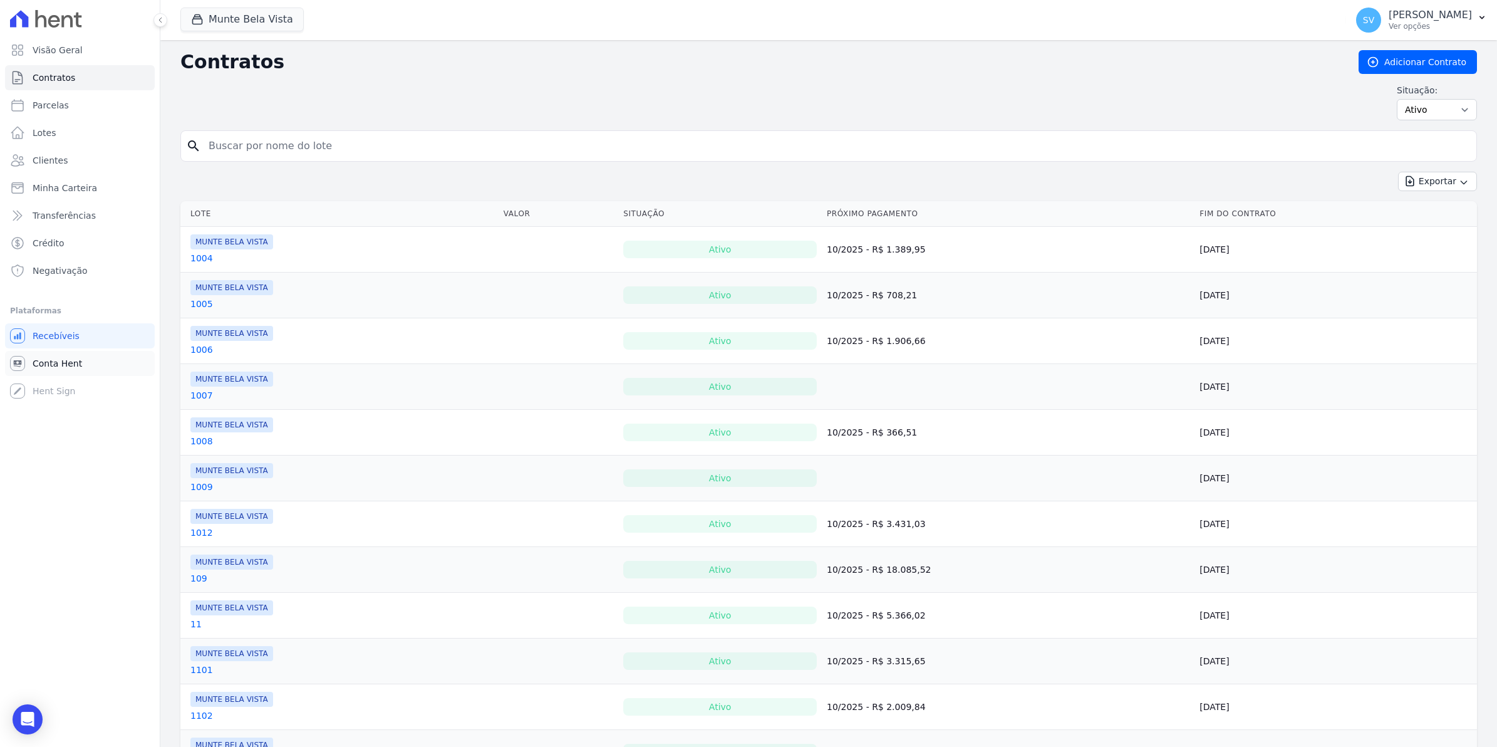
click at [63, 362] on span "Conta Hent" at bounding box center [57, 363] width 49 height 13
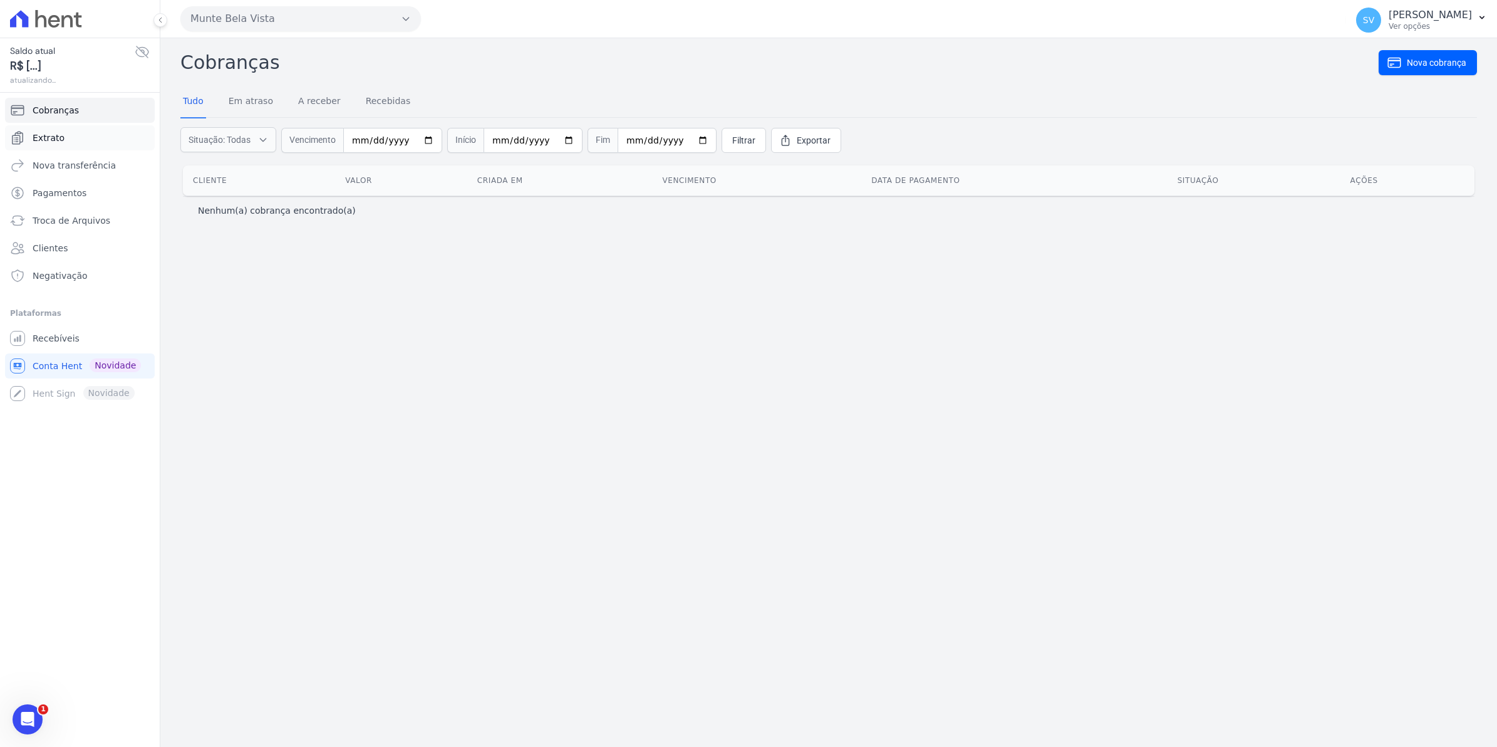
click at [61, 145] on link "Extrato" at bounding box center [80, 137] width 150 height 25
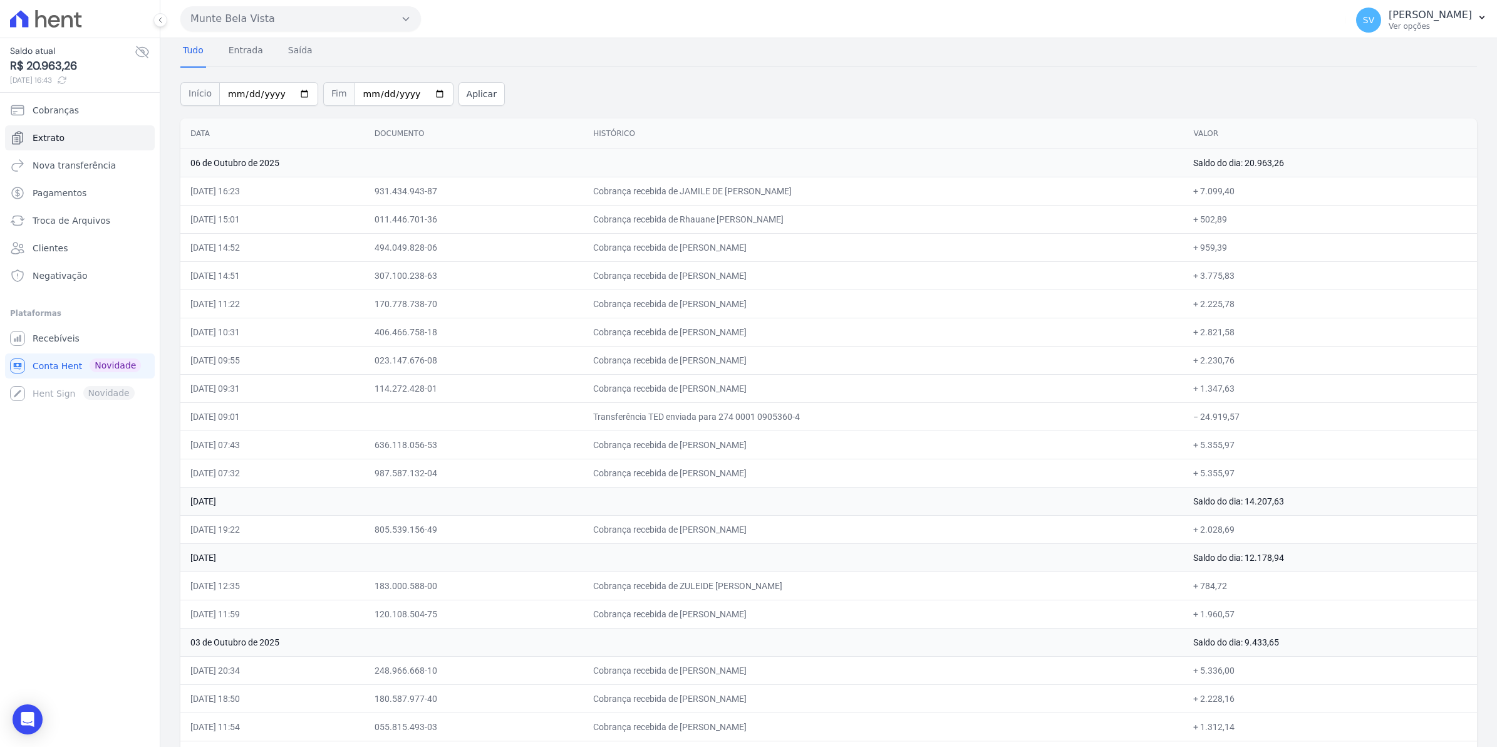
scroll to position [78, 0]
